Goal: Go to known website: Go to known website

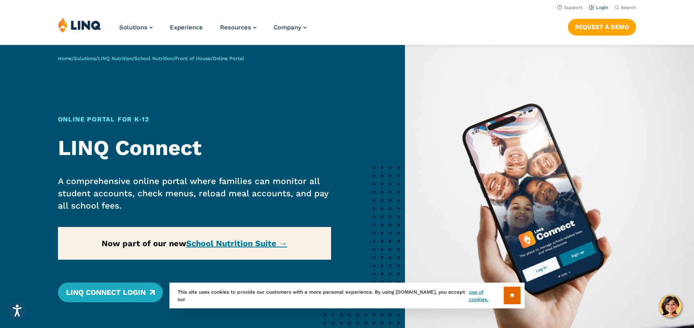
click at [600, 6] on link "Login" at bounding box center [598, 7] width 19 height 5
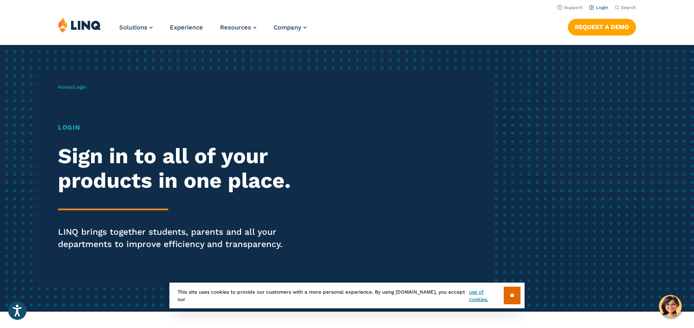
click at [600, 7] on link "Login" at bounding box center [598, 7] width 19 height 5
click at [507, 292] on input "**" at bounding box center [512, 295] width 17 height 18
